Goal: Transaction & Acquisition: Book appointment/travel/reservation

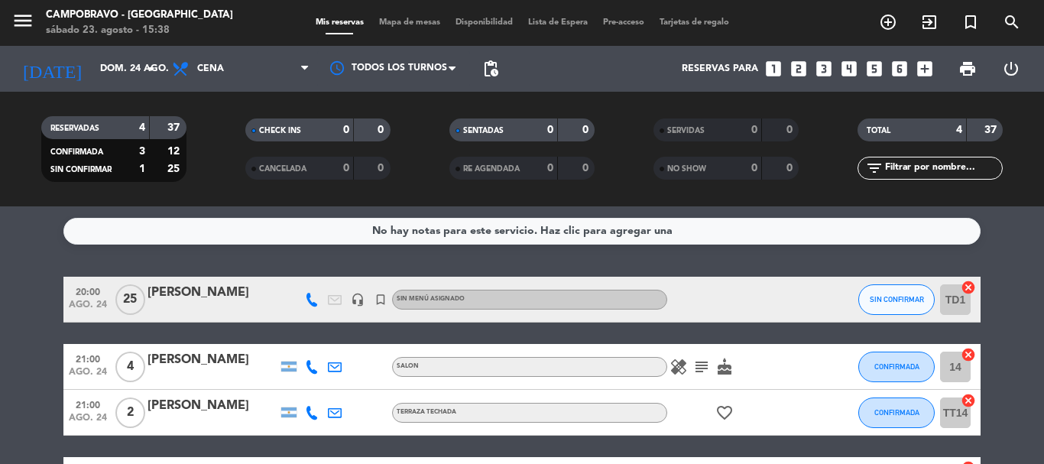
click at [872, 73] on icon "looks_5" at bounding box center [875, 69] width 20 height 20
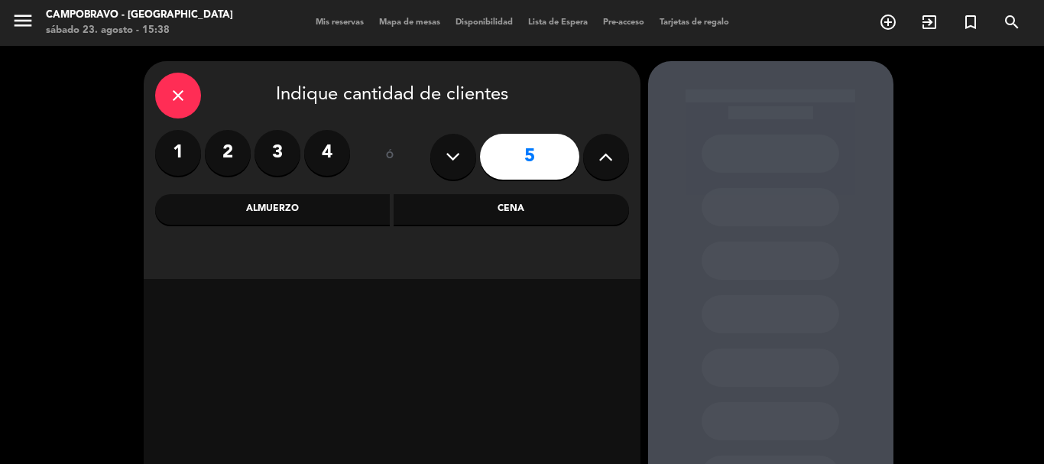
click at [459, 219] on div "Cena" at bounding box center [511, 209] width 235 height 31
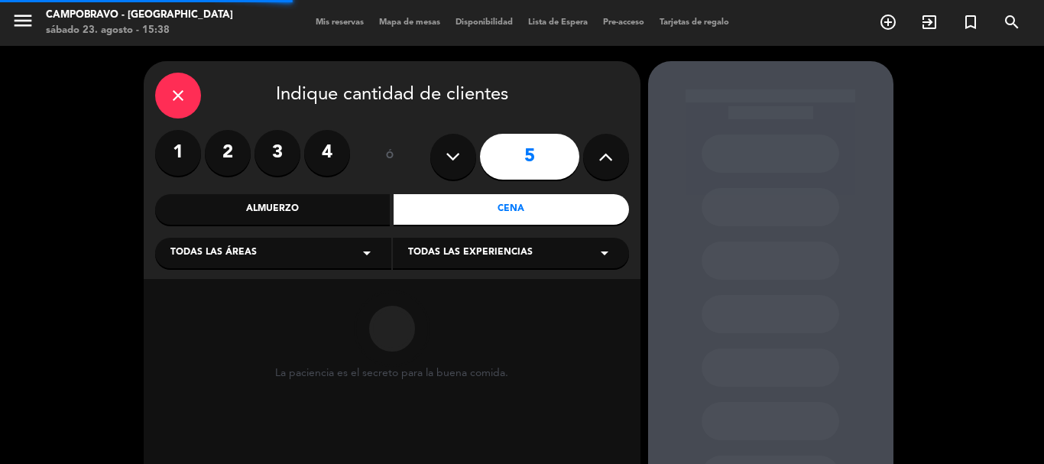
drag, startPoint x: 469, startPoint y: 249, endPoint x: 460, endPoint y: 268, distance: 20.5
click at [469, 250] on span "Todas las experiencias" at bounding box center [470, 252] width 125 height 15
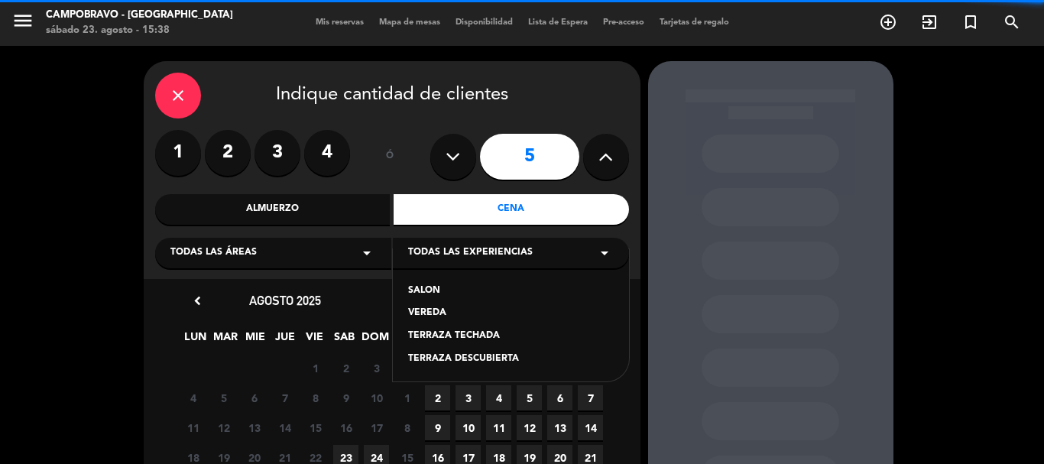
click at [443, 284] on div "SALON" at bounding box center [511, 291] width 206 height 15
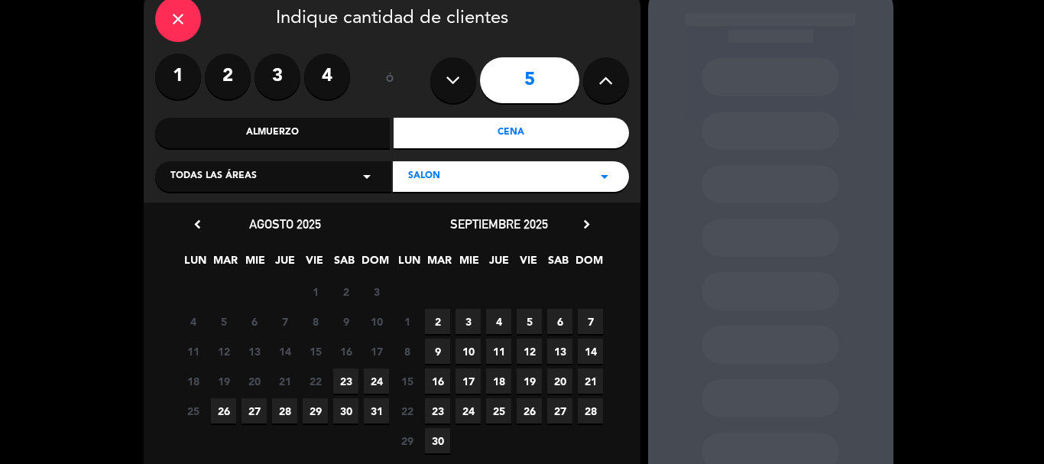
click at [352, 381] on span "23" at bounding box center [345, 380] width 25 height 25
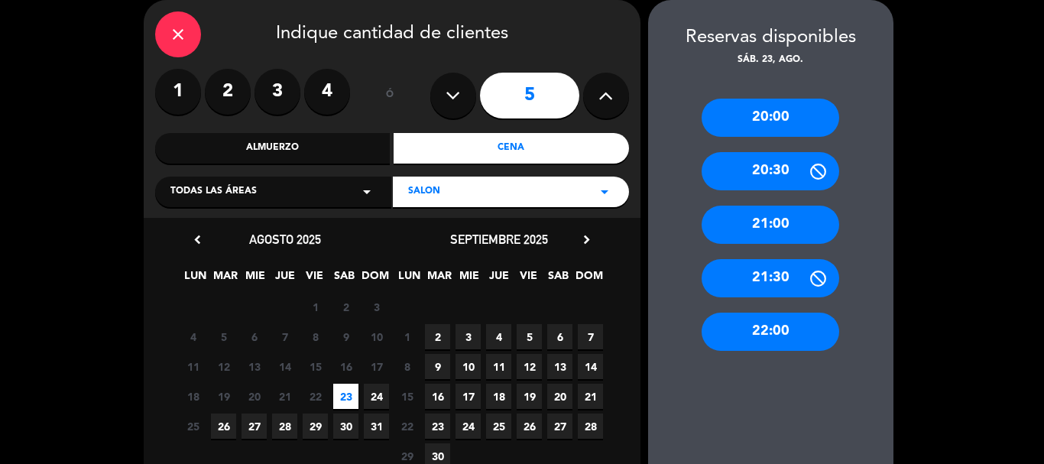
click at [786, 326] on div "22:00" at bounding box center [771, 332] width 138 height 38
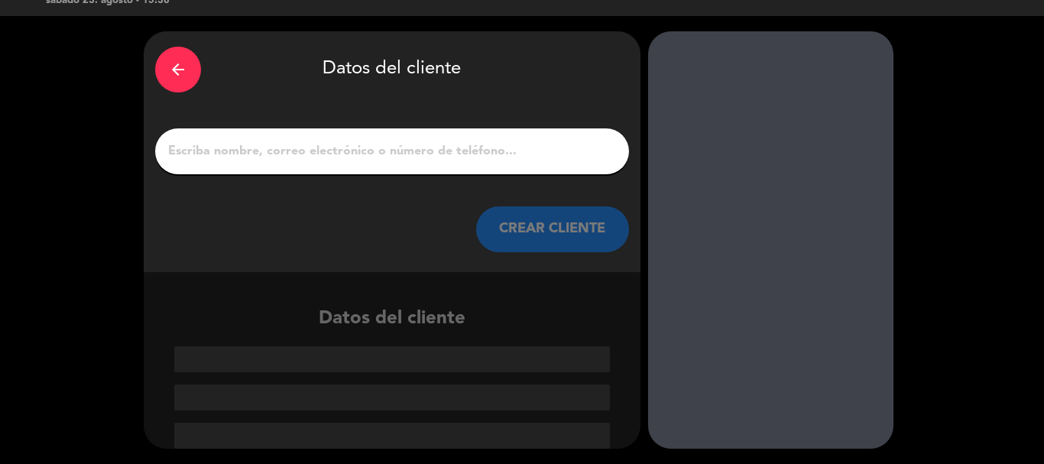
scroll to position [30, 0]
click at [528, 161] on input "1" at bounding box center [392, 151] width 451 height 21
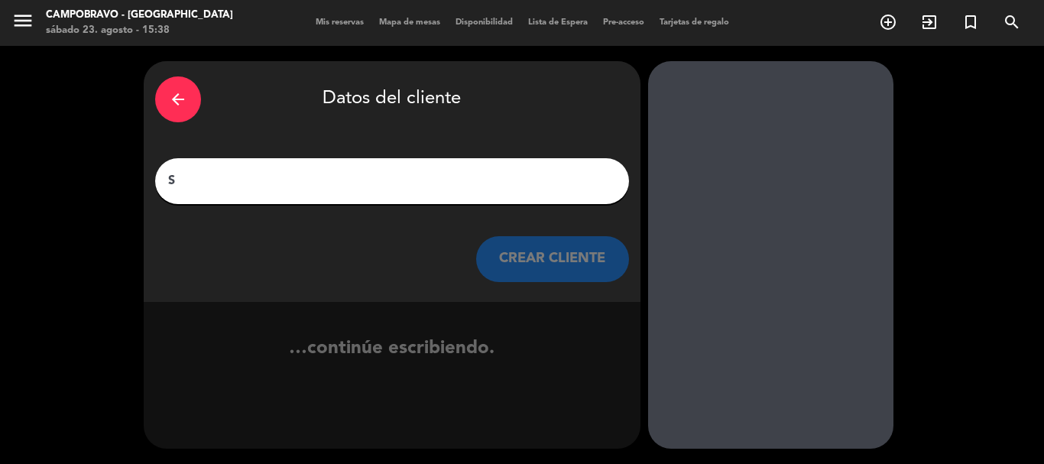
scroll to position [0, 0]
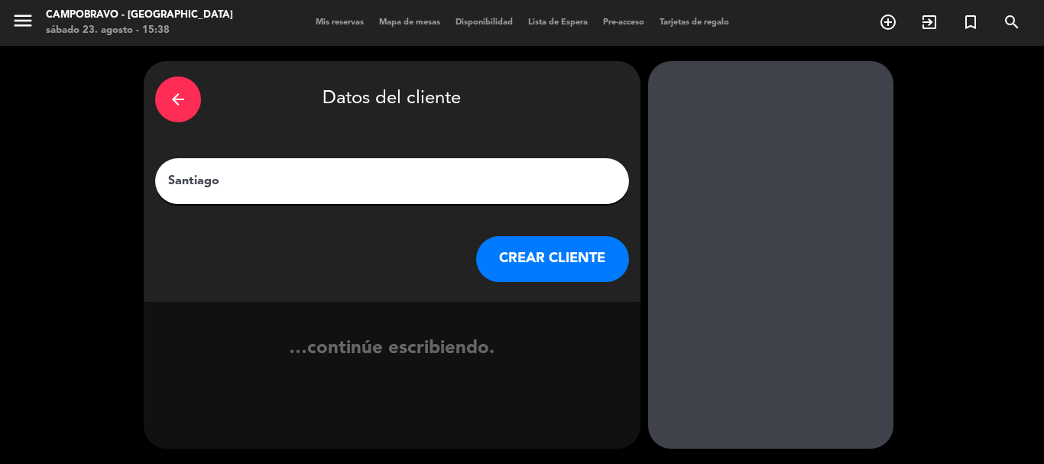
type input "Santiago"
click at [510, 278] on button "CREAR CLIENTE" at bounding box center [552, 259] width 153 height 46
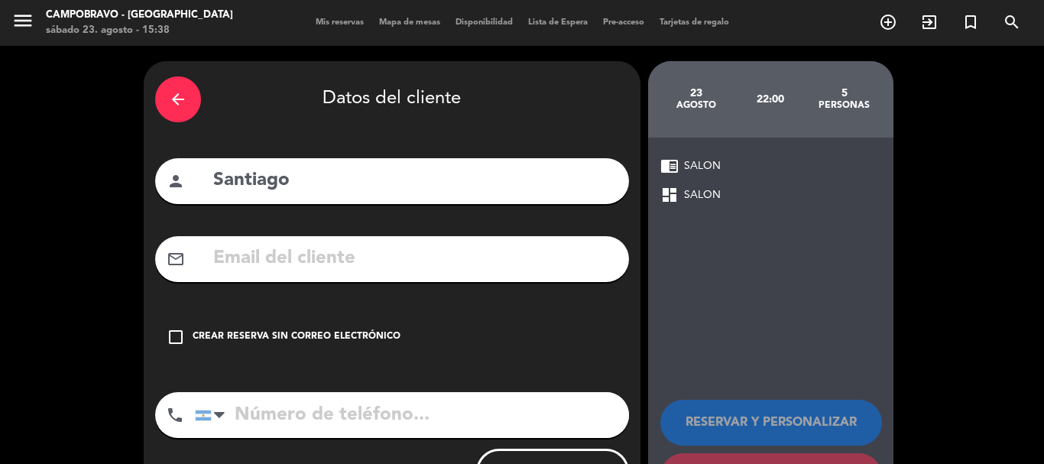
click at [477, 433] on input "tel" at bounding box center [412, 415] width 434 height 46
type input "1161285902"
click at [418, 330] on div "check_box_outline_blank Crear reserva sin correo electrónico" at bounding box center [392, 337] width 474 height 46
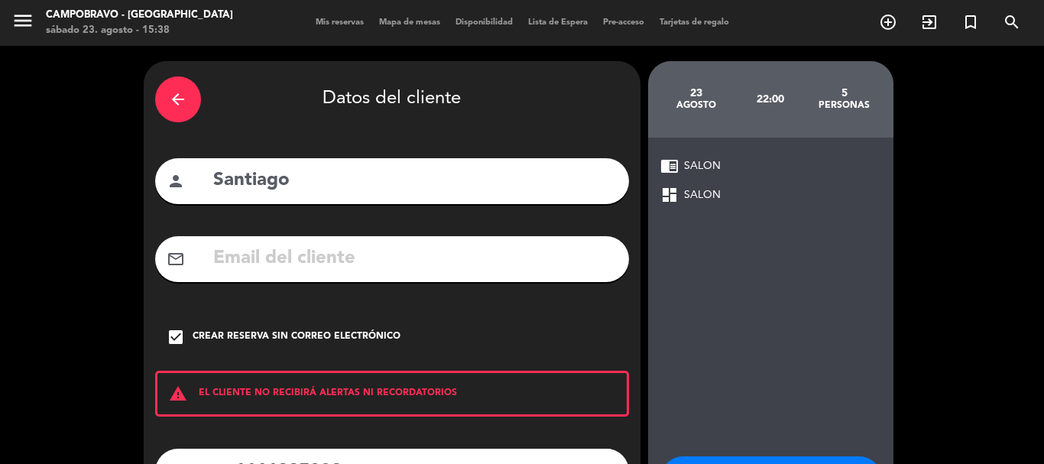
scroll to position [125, 0]
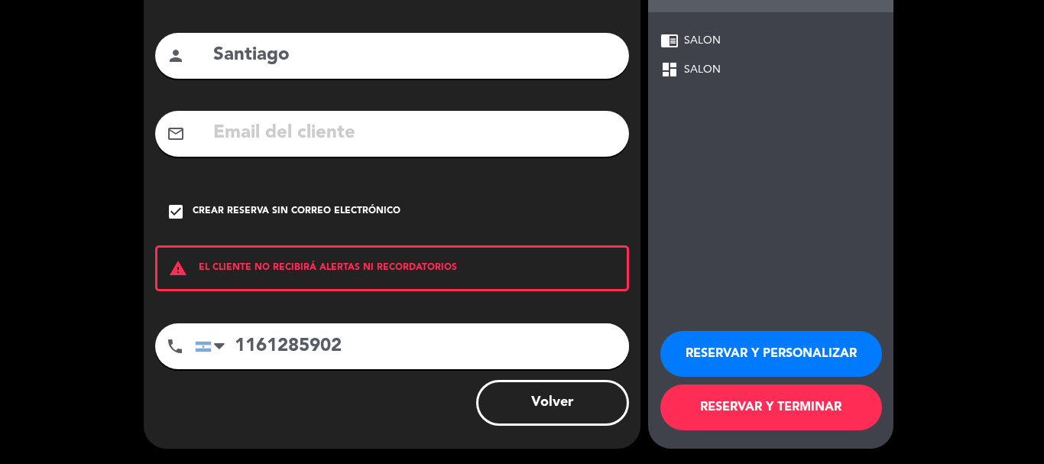
click at [739, 372] on button "RESERVAR Y PERSONALIZAR" at bounding box center [772, 354] width 222 height 46
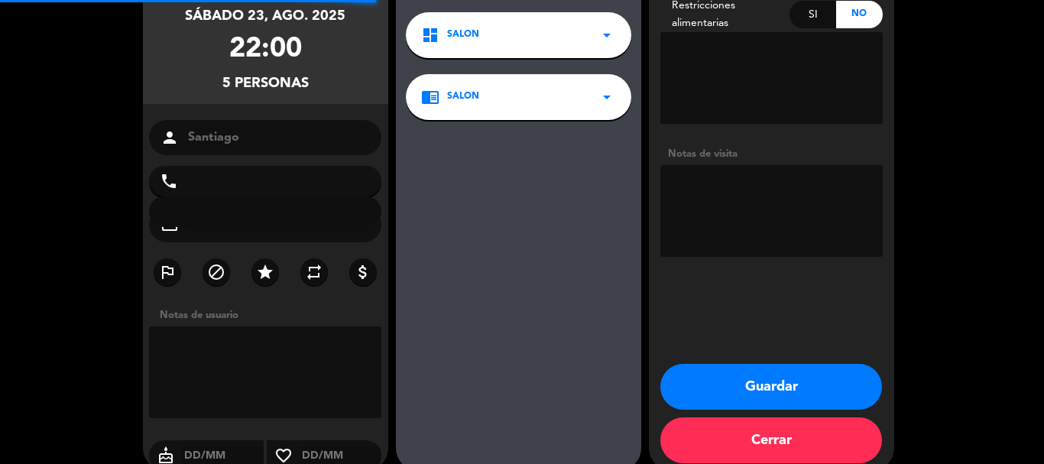
type input "[PHONE_NUMBER]"
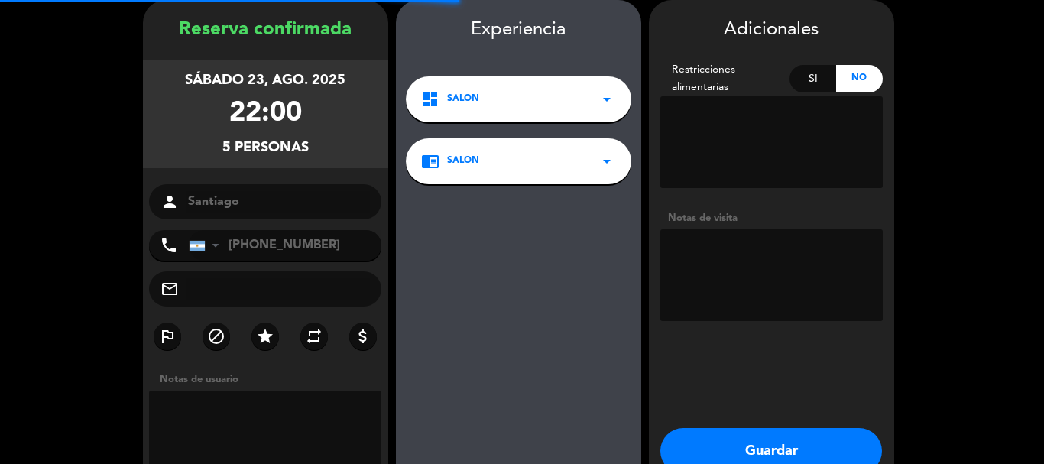
click at [735, 437] on button "Guardar" at bounding box center [772, 451] width 222 height 46
